Goal: Task Accomplishment & Management: Use online tool/utility

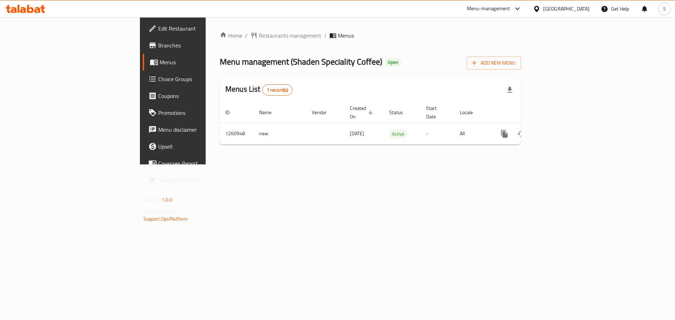
drag, startPoint x: 0, startPoint y: 0, endPoint x: 154, endPoint y: 185, distance: 240.1
click at [206, 164] on div "Home / Restaurants management / Menus Menu management ( Shaden Speciality Coffe…" at bounding box center [370, 90] width 329 height 147
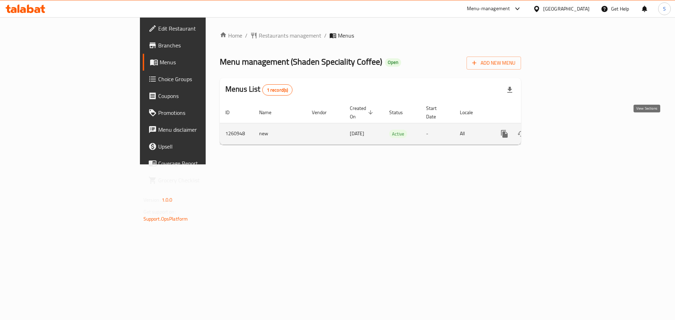
click at [559, 130] on icon "enhanced table" at bounding box center [555, 134] width 8 height 8
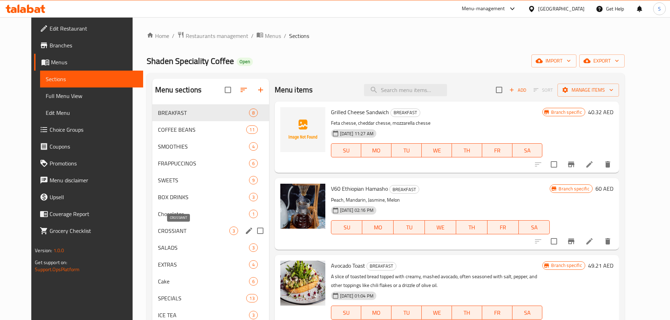
click at [180, 230] on span "CROSSIANT" at bounding box center [193, 231] width 71 height 8
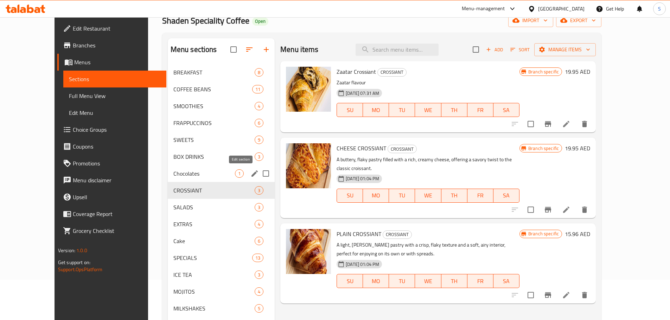
scroll to position [40, 0]
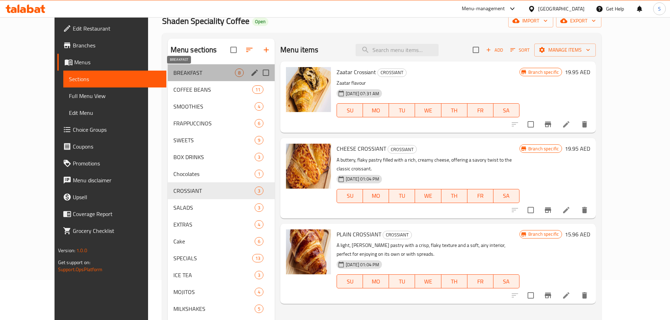
click at [173, 69] on span "BREAKFAST" at bounding box center [204, 73] width 62 height 8
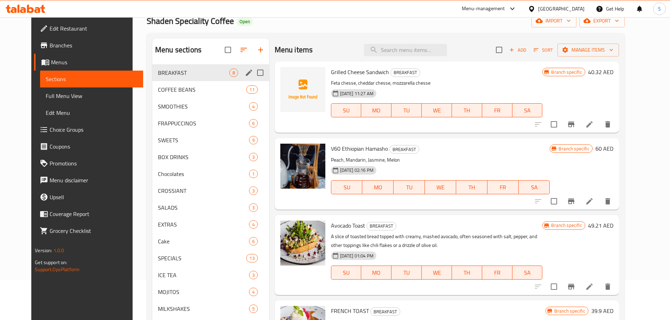
click at [172, 78] on div "BREAKFAST 8" at bounding box center [210, 72] width 117 height 17
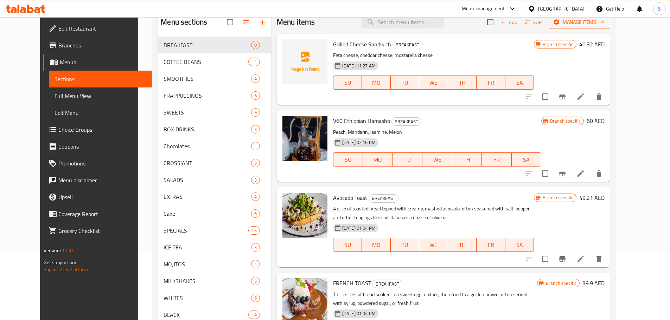
scroll to position [5, 0]
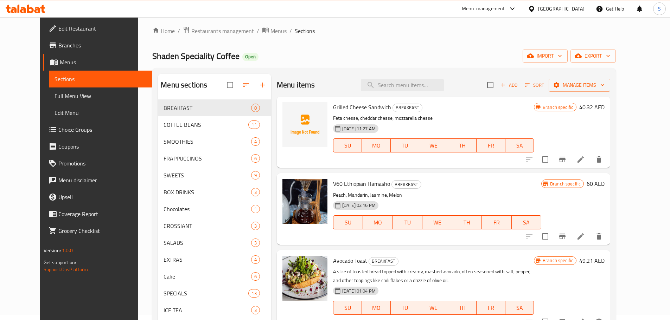
click at [40, 12] on icon at bounding box center [37, 10] width 6 height 6
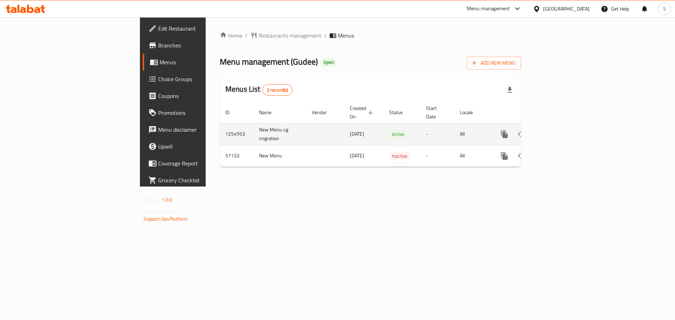
click at [558, 131] on icon "enhanced table" at bounding box center [555, 134] width 6 height 6
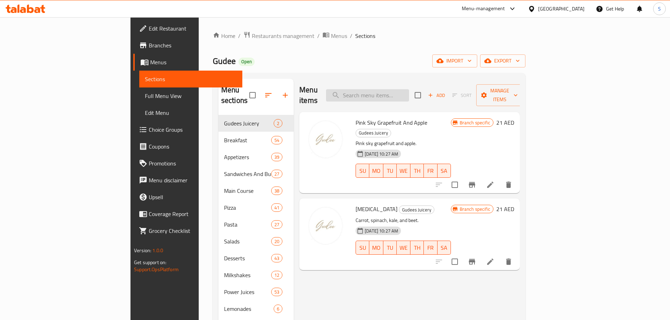
click at [409, 96] on input "search" at bounding box center [367, 95] width 83 height 12
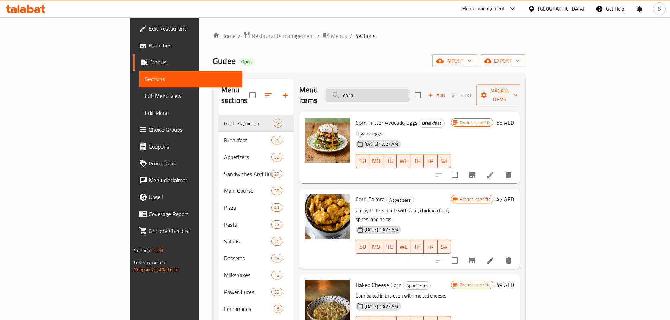
drag, startPoint x: 429, startPoint y: 78, endPoint x: 401, endPoint y: 90, distance: 30.7
click at [403, 89] on div "Menu sections Gudees Juicery 2 Breakfast 54 Appetizers 39 Sandwiches And Burger…" at bounding box center [369, 238] width 312 height 331
drag, startPoint x: 400, startPoint y: 91, endPoint x: 307, endPoint y: 91, distance: 92.8
click at [315, 91] on div "Menu items corn Add Sort Manage items" at bounding box center [409, 95] width 220 height 33
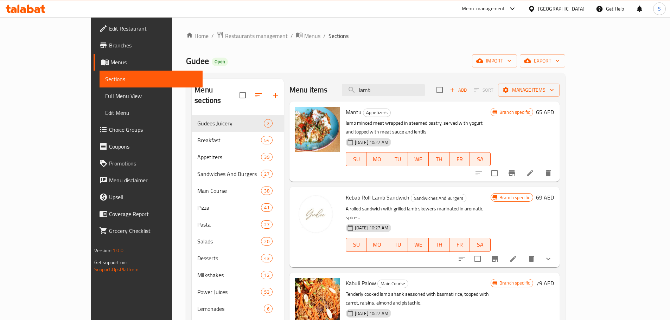
drag, startPoint x: 430, startPoint y: 93, endPoint x: 203, endPoint y: 108, distance: 227.5
click at [218, 110] on div "Menu sections Gudees Juicery 2 Breakfast 54 Appetizers 39 Sandwiches And Burger…" at bounding box center [376, 239] width 368 height 320
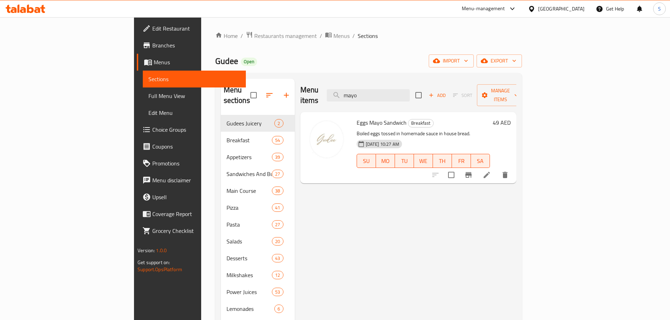
type input "mayo"
click at [39, 11] on icon at bounding box center [37, 10] width 6 height 6
